Goal: Task Accomplishment & Management: Use online tool/utility

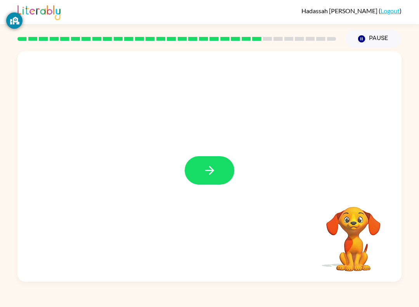
click at [210, 163] on button "button" at bounding box center [210, 170] width 50 height 28
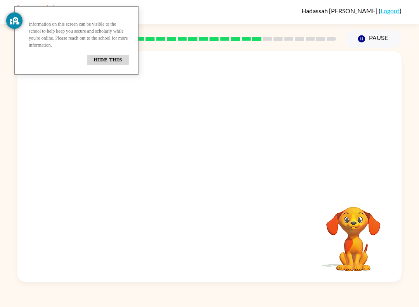
click at [18, 31] on div "Information on this screen can be visible to the school to help keep you secure…" at bounding box center [76, 40] width 124 height 68
click at [417, 49] on div "Your browser must support playing .mp4 files to use Literably. Please try using…" at bounding box center [209, 165] width 419 height 234
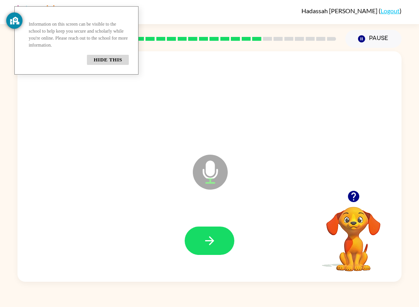
click at [206, 240] on icon "button" at bounding box center [210, 241] width 14 height 14
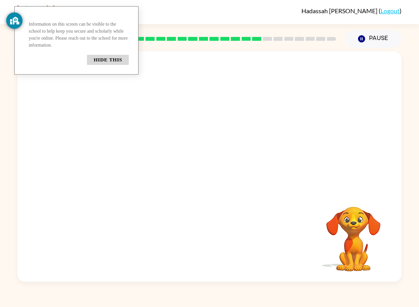
click at [0, 33] on div "[PERSON_NAME] ( Logout ) Pause Pause Your browser must support playing .mp4 fil…" at bounding box center [209, 153] width 419 height 307
click at [39, 133] on div at bounding box center [209, 120] width 384 height 139
click at [45, 111] on div at bounding box center [209, 120] width 384 height 139
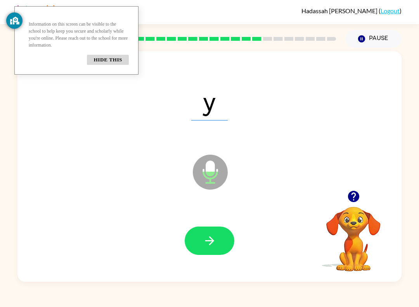
click at [208, 238] on icon "button" at bounding box center [210, 241] width 14 height 14
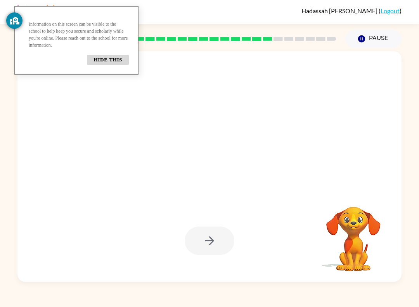
click at [216, 230] on div at bounding box center [210, 240] width 50 height 28
click at [218, 247] on div at bounding box center [210, 240] width 50 height 28
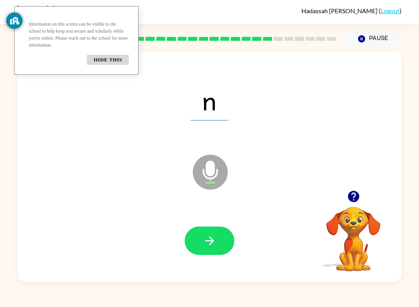
click at [218, 232] on button "button" at bounding box center [210, 240] width 50 height 28
click at [219, 171] on icon at bounding box center [210, 172] width 35 height 35
click at [228, 262] on div at bounding box center [209, 240] width 369 height 66
click at [219, 243] on button "button" at bounding box center [210, 240] width 50 height 28
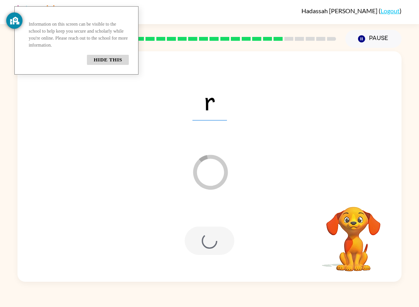
click at [361, 33] on button "Pause Pause" at bounding box center [374, 39] width 56 height 18
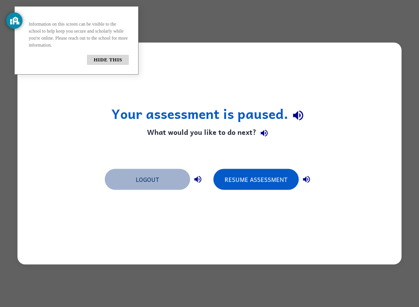
click at [157, 175] on button "Logout" at bounding box center [147, 179] width 85 height 21
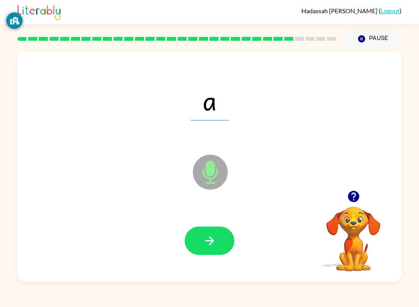
click at [28, 34] on div at bounding box center [177, 38] width 328 height 27
click at [13, 42] on div "Information on this screen can be visible to the school to help keep you secure…" at bounding box center [14, 45] width 16 height 79
click at [16, 45] on div "Information on this screen can be visible to the school to help keep you secure…" at bounding box center [14, 45] width 16 height 79
click at [16, 44] on div "Information on this screen can be visible to the school to help keep you secure…" at bounding box center [14, 45] width 16 height 79
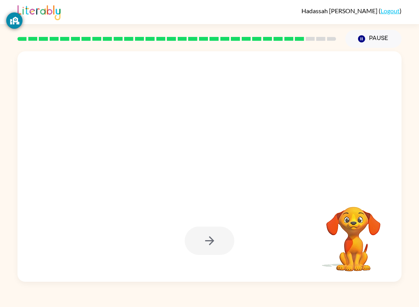
click at [223, 247] on div at bounding box center [210, 240] width 50 height 28
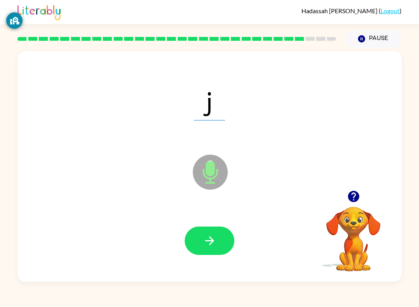
click at [217, 40] on rect at bounding box center [214, 39] width 9 height 4
click at [212, 245] on icon "button" at bounding box center [210, 241] width 14 height 14
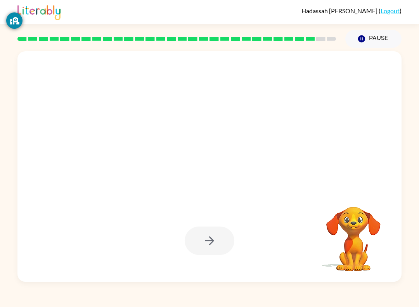
click at [228, 256] on div at bounding box center [209, 240] width 369 height 66
click at [322, 292] on div "[PERSON_NAME] ( Logout ) Pause Pause Your browser must support playing .mp4 fil…" at bounding box center [209, 153] width 419 height 307
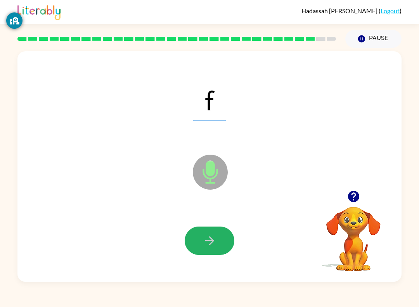
click at [220, 241] on button "button" at bounding box center [210, 240] width 50 height 28
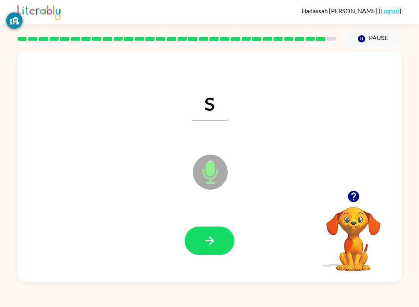
click at [203, 246] on icon "button" at bounding box center [210, 241] width 14 height 14
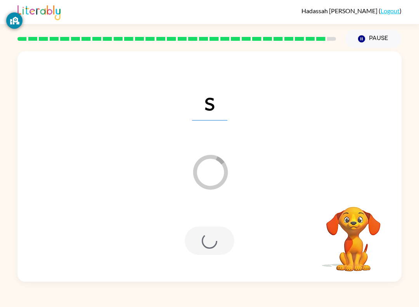
click at [201, 241] on div at bounding box center [210, 240] width 50 height 28
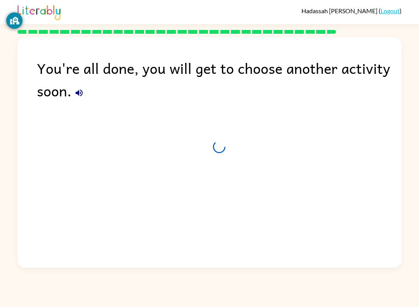
click at [222, 235] on div "You're all done, you will get to choose another activity soon." at bounding box center [209, 150] width 384 height 226
click at [225, 242] on div "You're all done, you will get to choose another activity soon." at bounding box center [209, 150] width 384 height 226
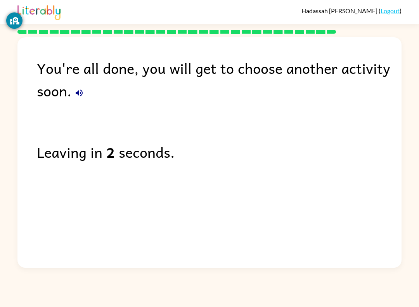
click at [110, 159] on b "2" at bounding box center [110, 152] width 9 height 23
